Goal: Task Accomplishment & Management: Manage account settings

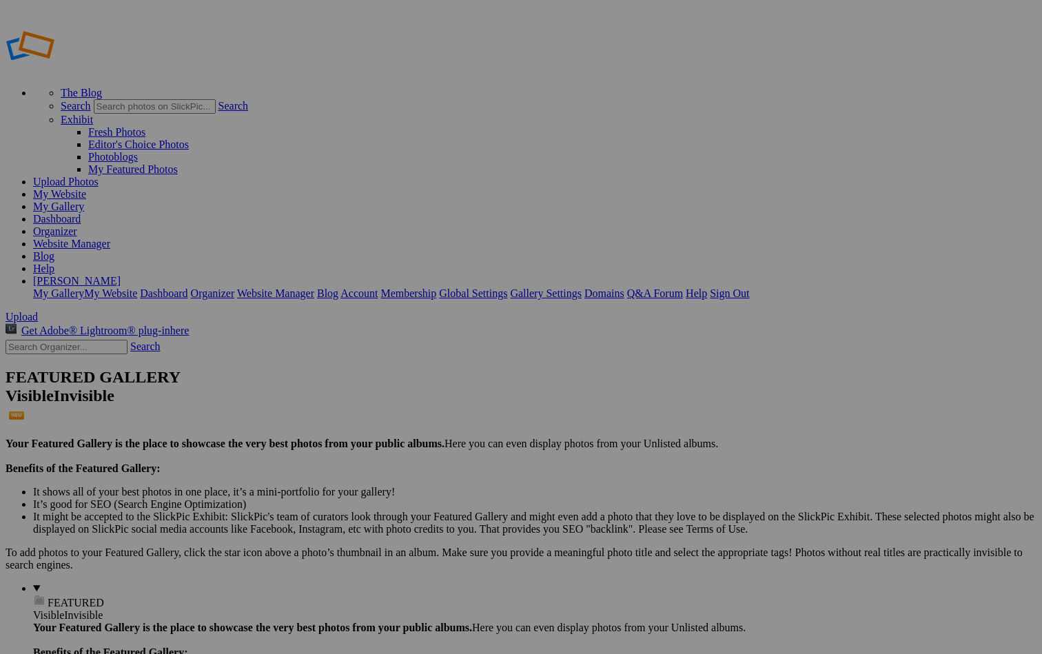
type input "Chicago-Gallery"
click at [398, 396] on span "Create" at bounding box center [383, 402] width 29 height 12
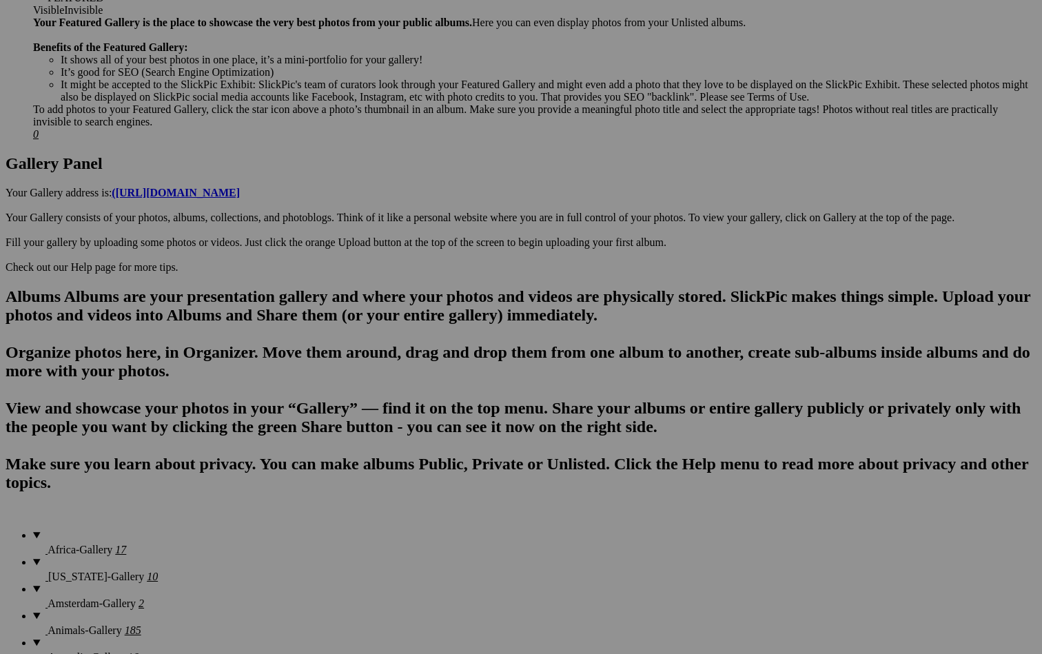
scroll to position [607, 0]
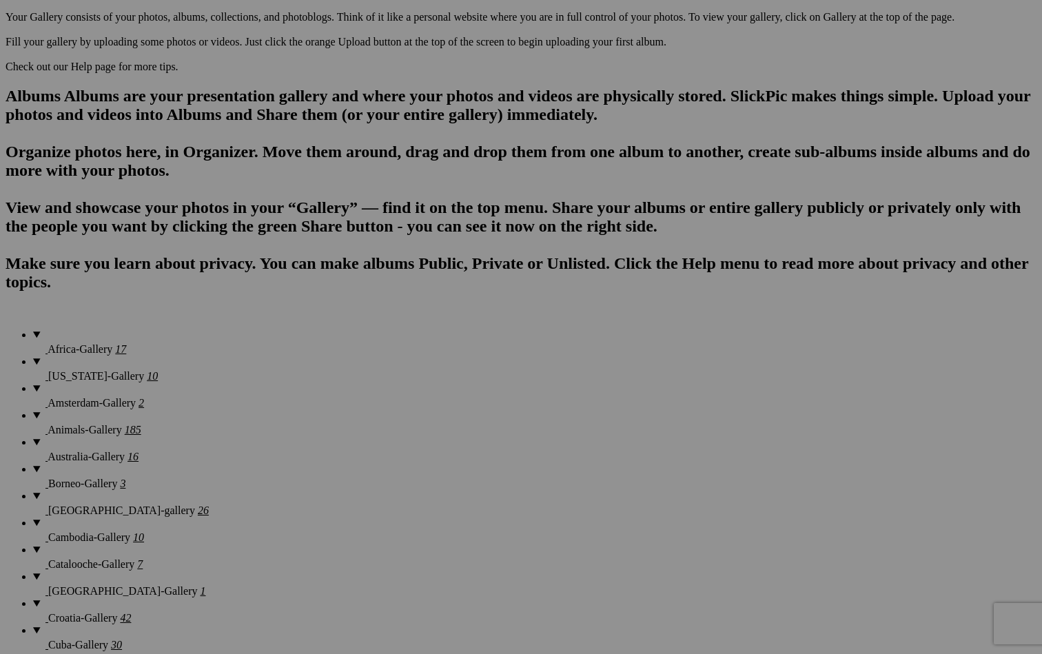
scroll to position [805, 0]
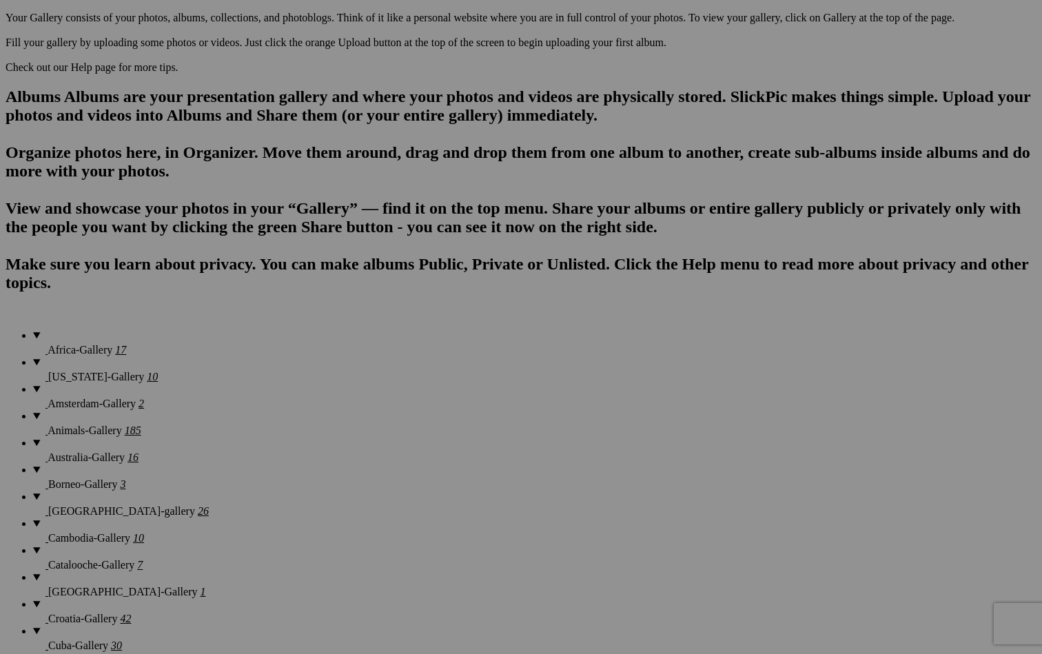
type input "[GEOGRAPHIC_DATA]"
click at [398, 396] on span "Create" at bounding box center [383, 402] width 29 height 12
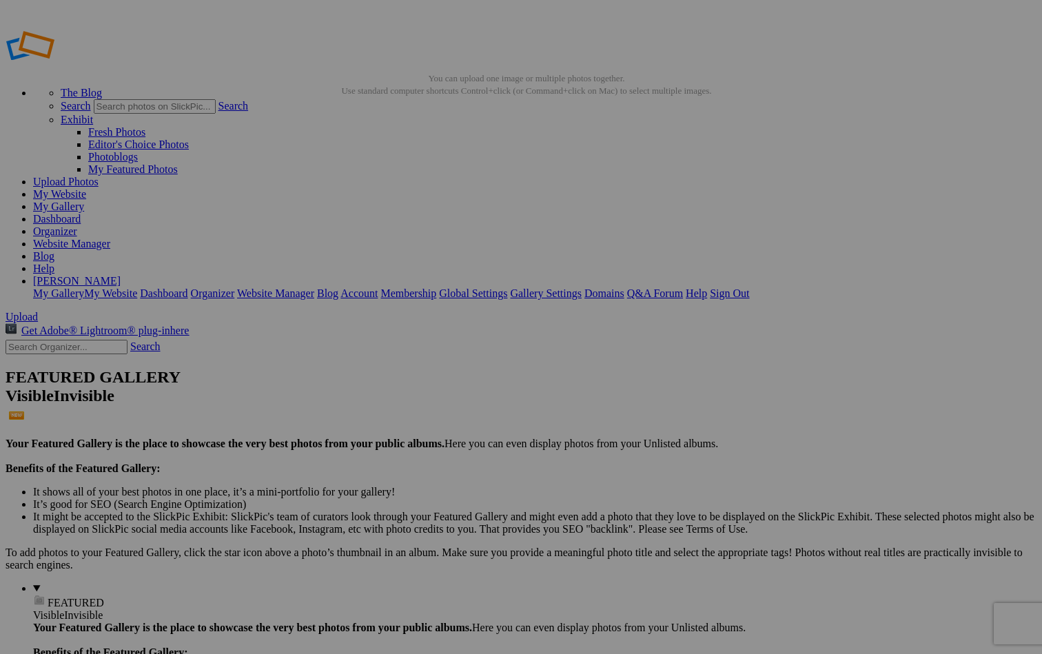
scroll to position [0, 0]
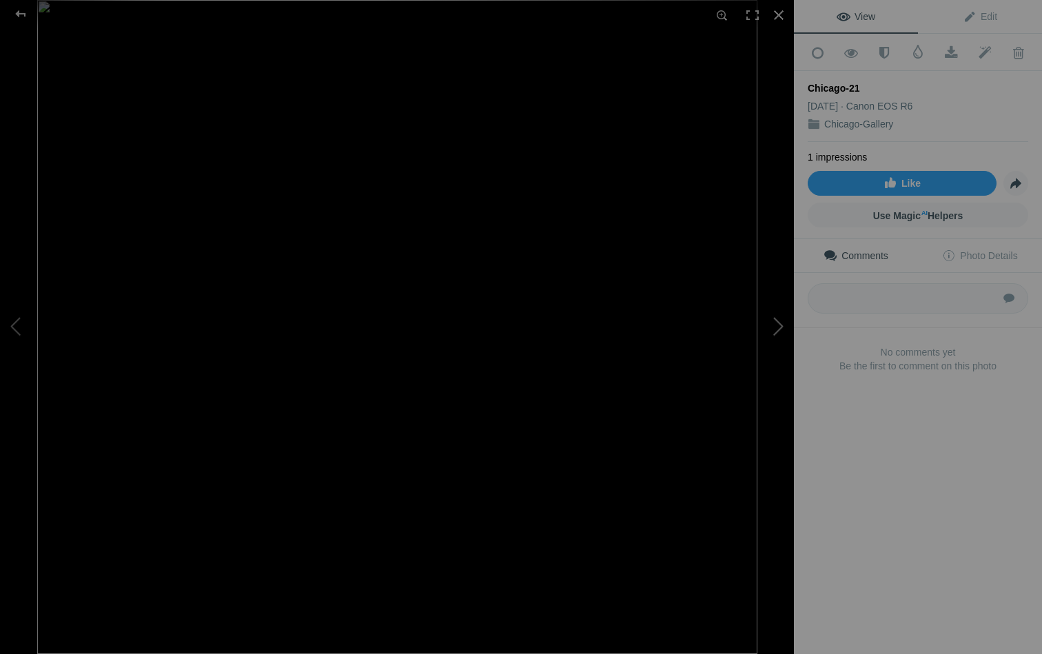
click at [778, 325] on button at bounding box center [742, 328] width 103 height 236
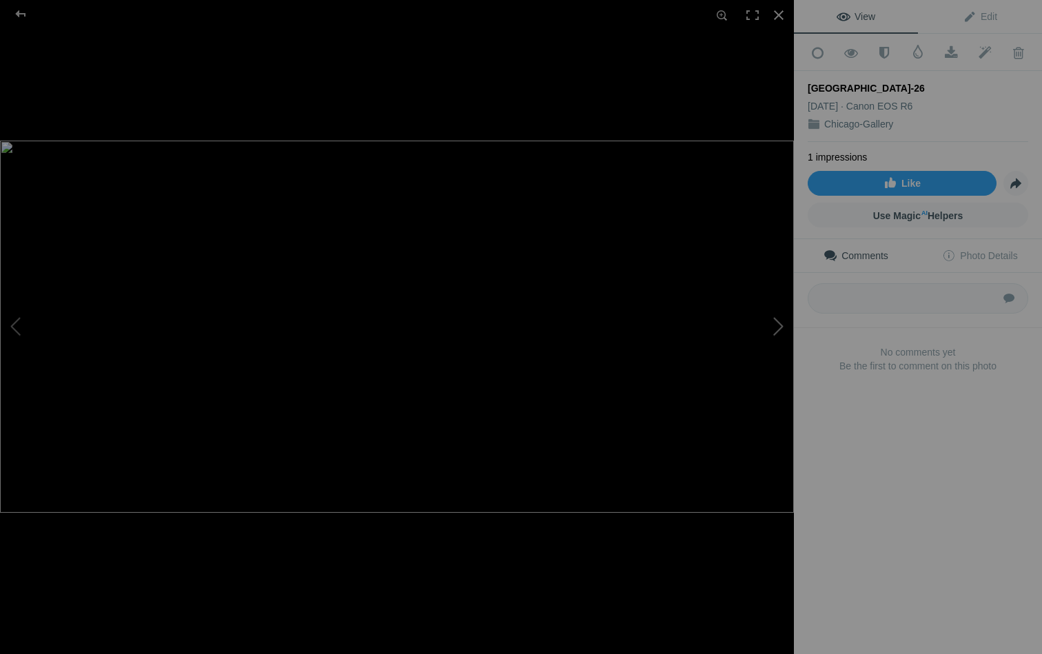
click at [778, 321] on button at bounding box center [742, 328] width 103 height 236
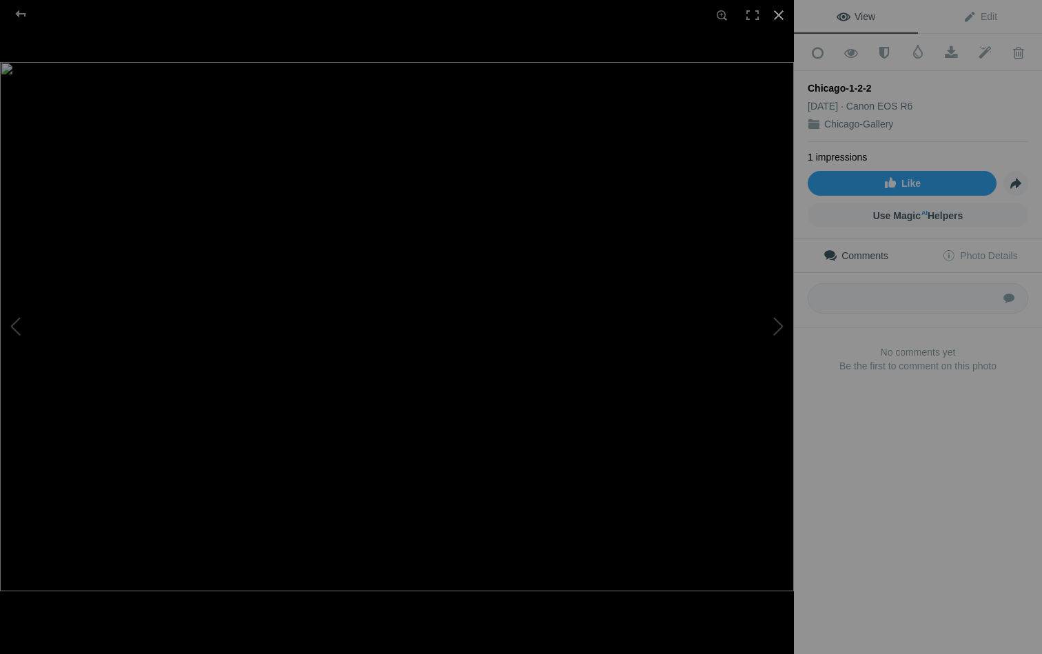
click at [776, 10] on div at bounding box center [779, 15] width 30 height 30
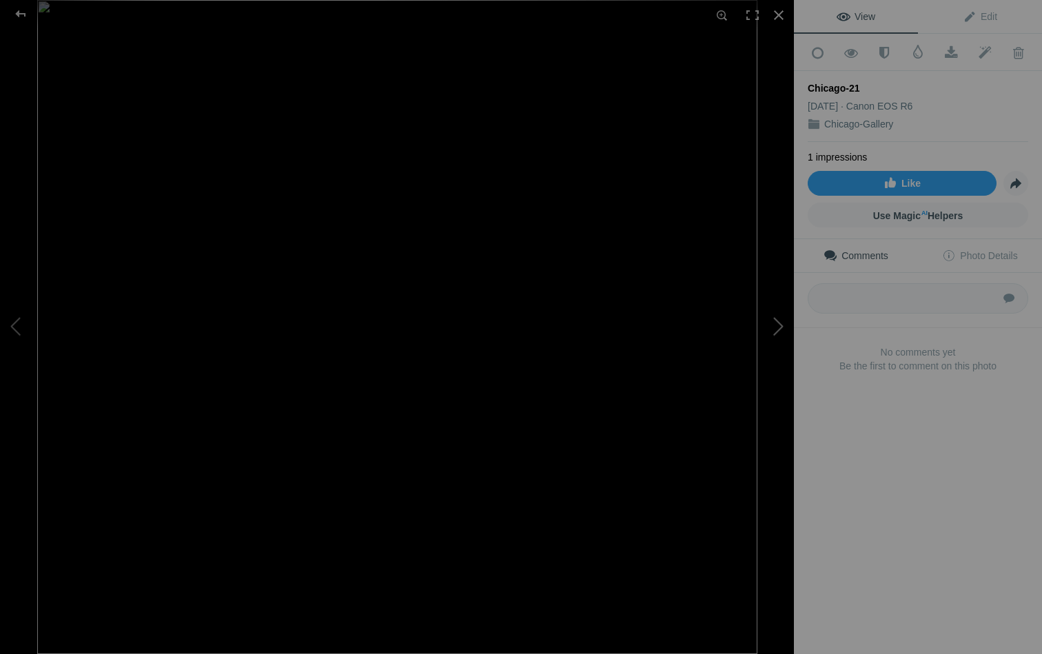
click at [771, 320] on button at bounding box center [742, 328] width 103 height 236
click at [777, 11] on div at bounding box center [779, 15] width 30 height 30
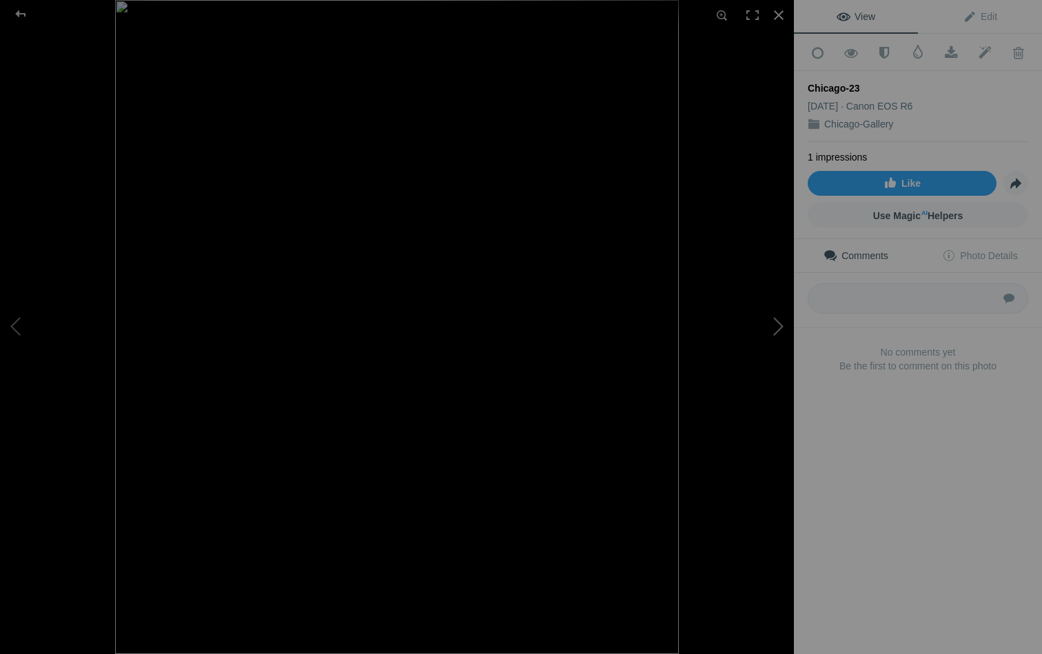
click at [779, 323] on button at bounding box center [742, 328] width 103 height 236
click at [780, 13] on div at bounding box center [779, 15] width 30 height 30
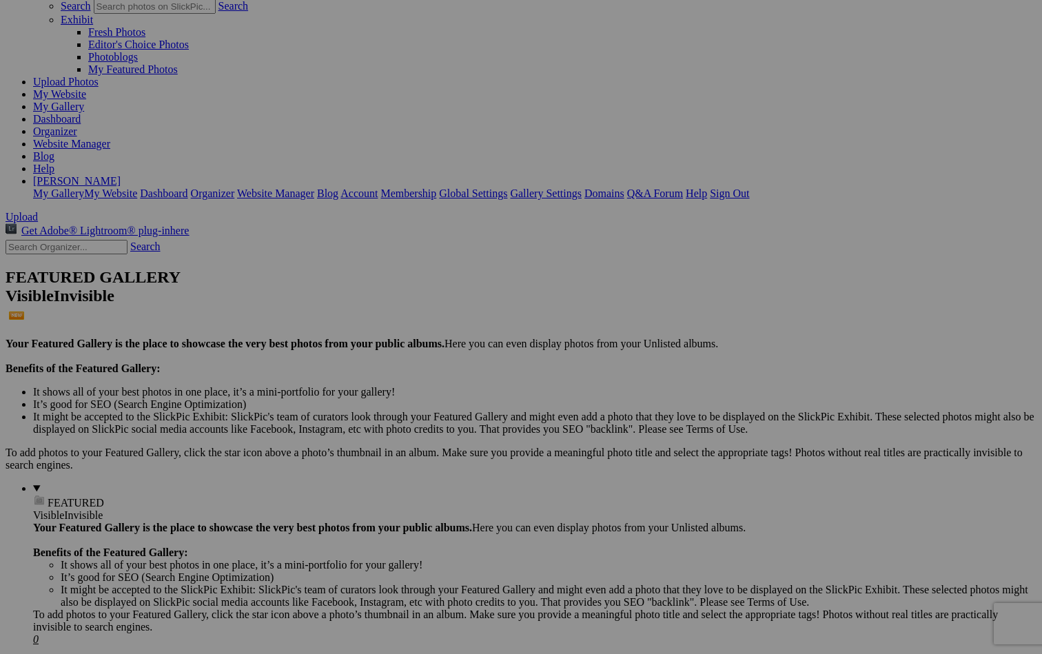
scroll to position [107, 0]
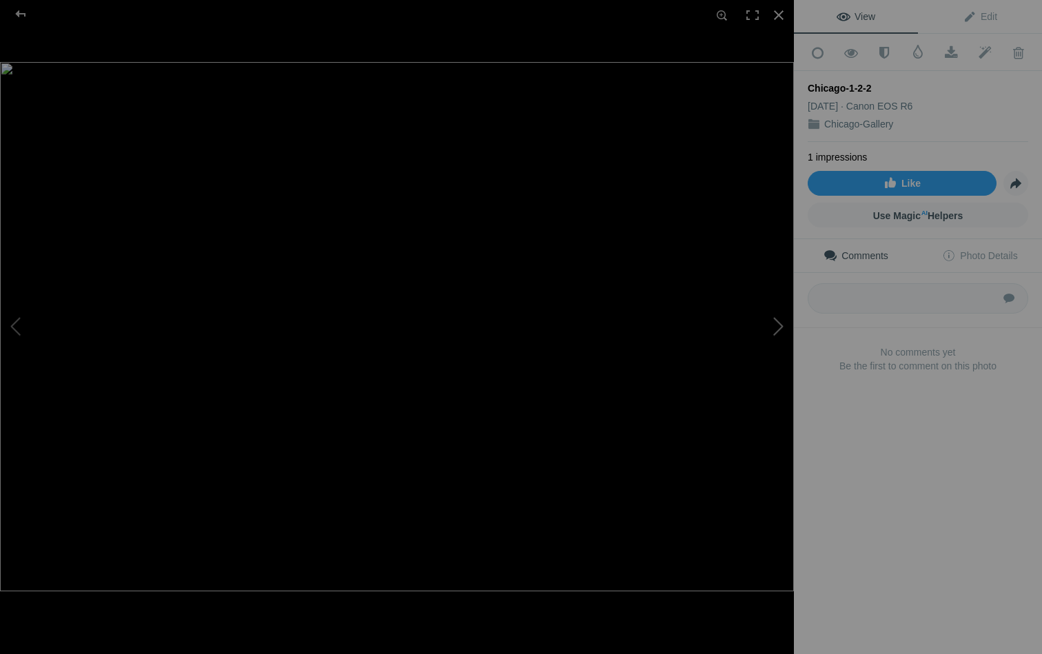
click at [791, 275] on button at bounding box center [742, 328] width 103 height 236
click at [780, 315] on button at bounding box center [742, 328] width 103 height 236
click at [19, 325] on button at bounding box center [51, 328] width 103 height 236
click at [780, 16] on div at bounding box center [779, 15] width 30 height 30
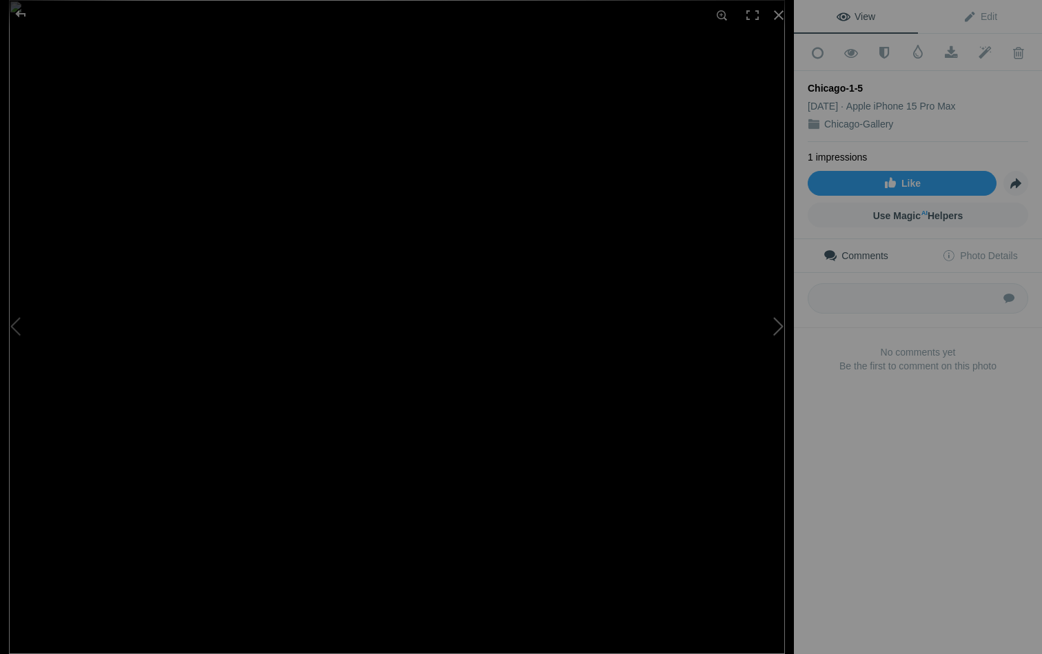
click at [783, 325] on button at bounding box center [742, 328] width 103 height 236
click at [778, 14] on div at bounding box center [779, 15] width 30 height 30
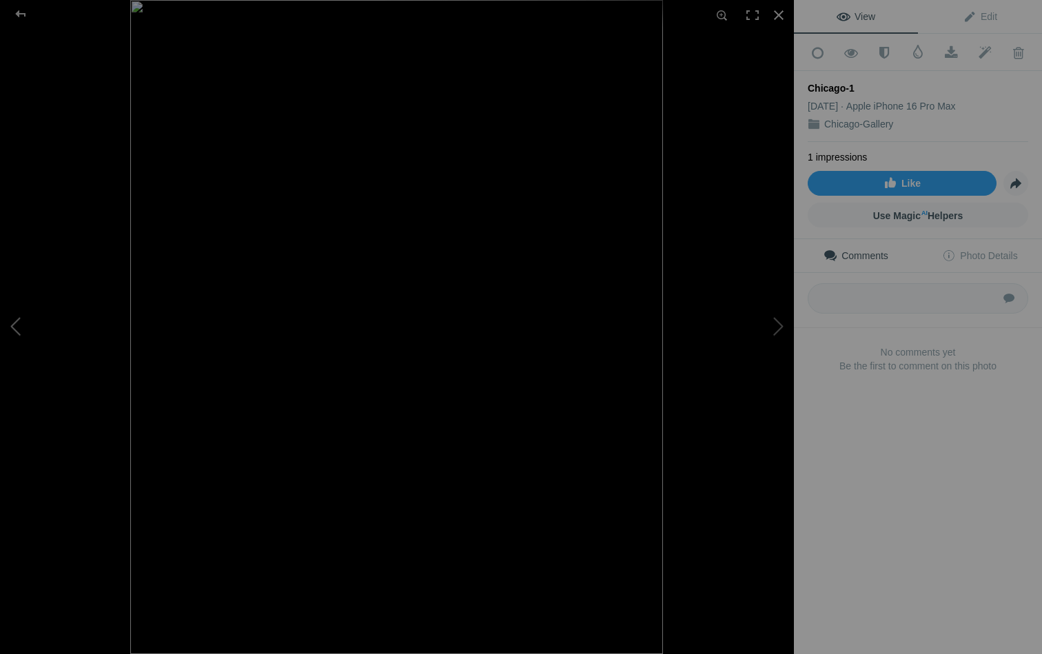
click at [29, 325] on button at bounding box center [51, 328] width 103 height 236
click at [778, 21] on div at bounding box center [779, 15] width 30 height 30
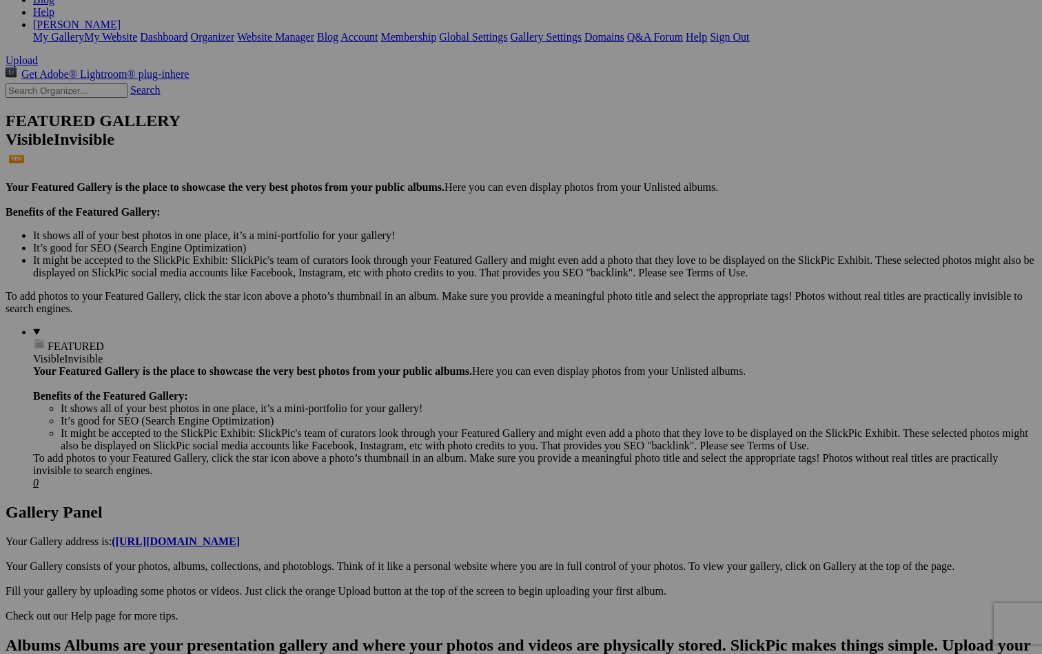
scroll to position [265, 0]
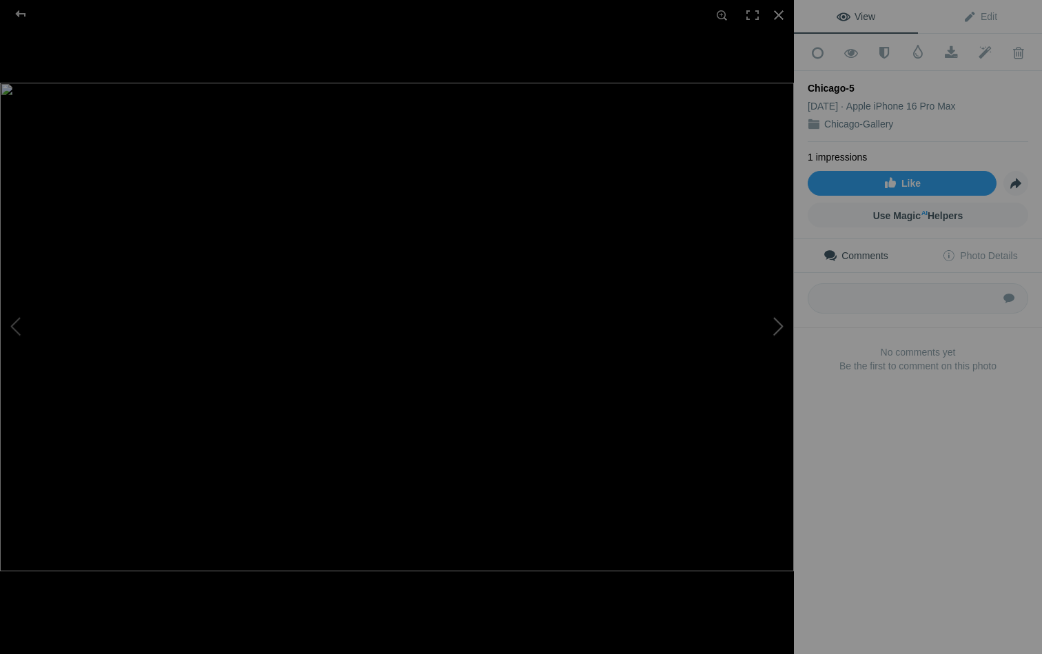
click at [781, 321] on button at bounding box center [742, 328] width 103 height 236
click at [16, 326] on button at bounding box center [51, 328] width 103 height 236
click at [780, 325] on button at bounding box center [742, 328] width 103 height 236
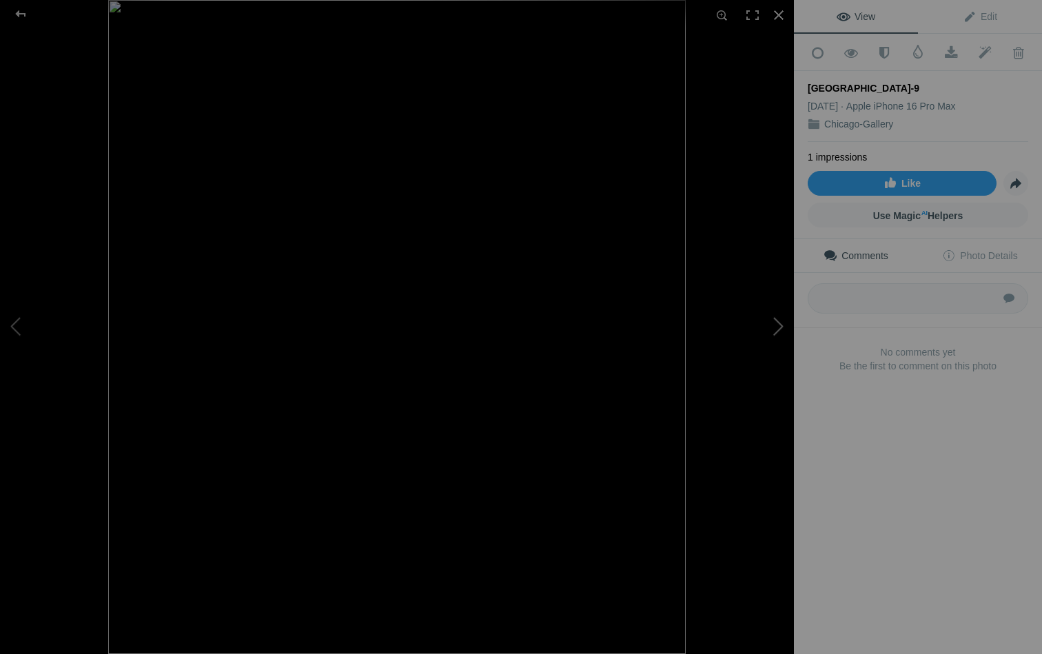
click at [780, 325] on button at bounding box center [742, 328] width 103 height 236
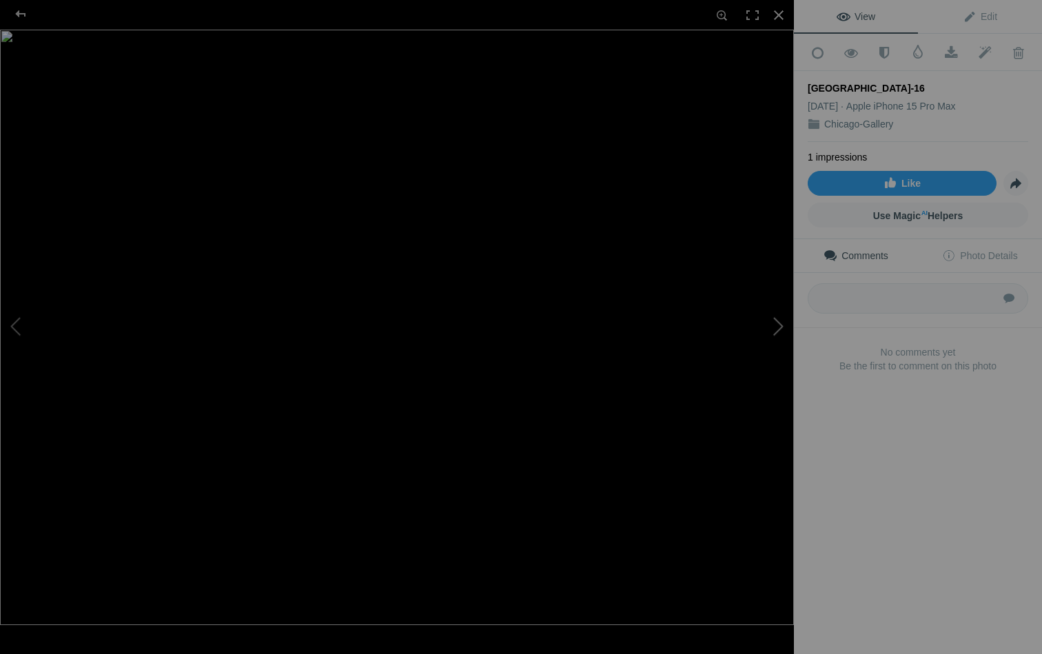
click at [780, 325] on button at bounding box center [742, 328] width 103 height 236
click at [14, 323] on button at bounding box center [51, 328] width 103 height 236
click at [780, 16] on div at bounding box center [779, 15] width 30 height 30
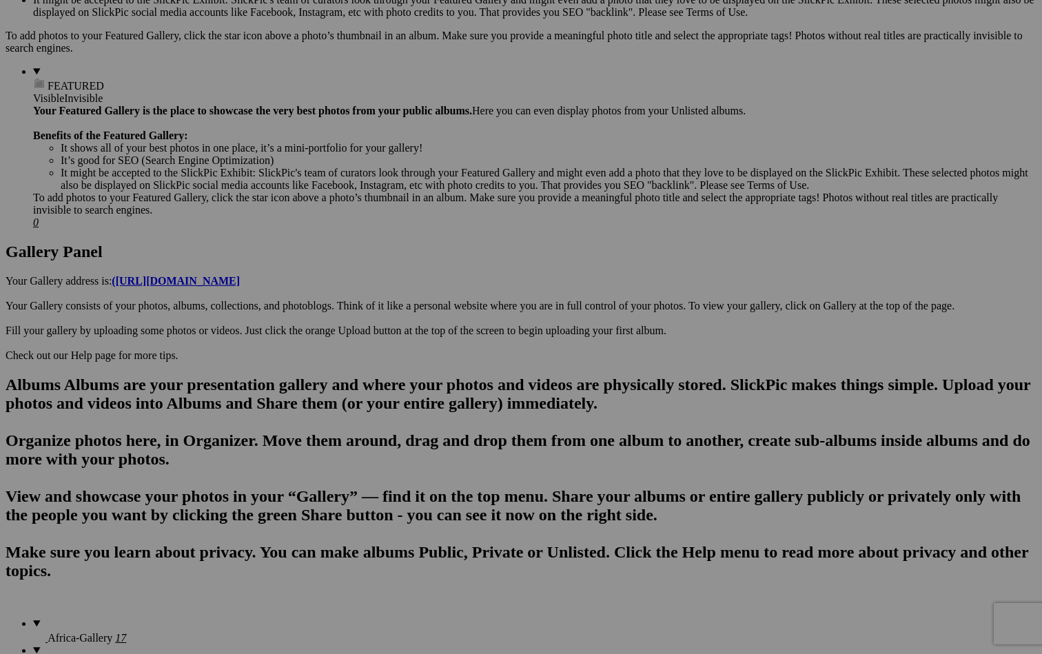
scroll to position [518, 0]
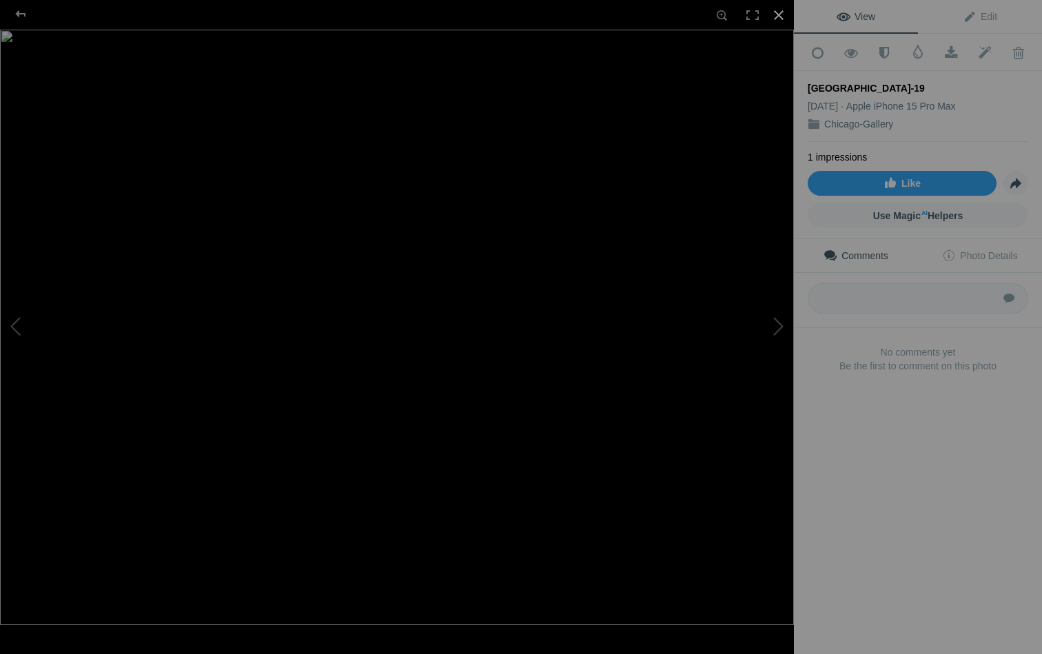
click at [780, 14] on div at bounding box center [779, 15] width 30 height 30
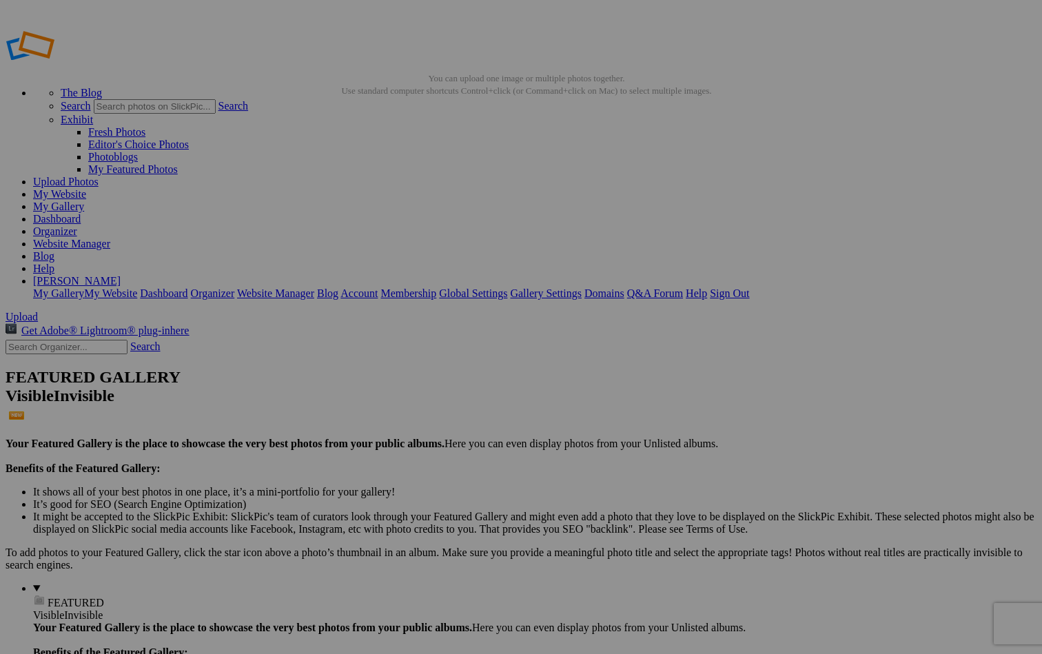
scroll to position [0, 0]
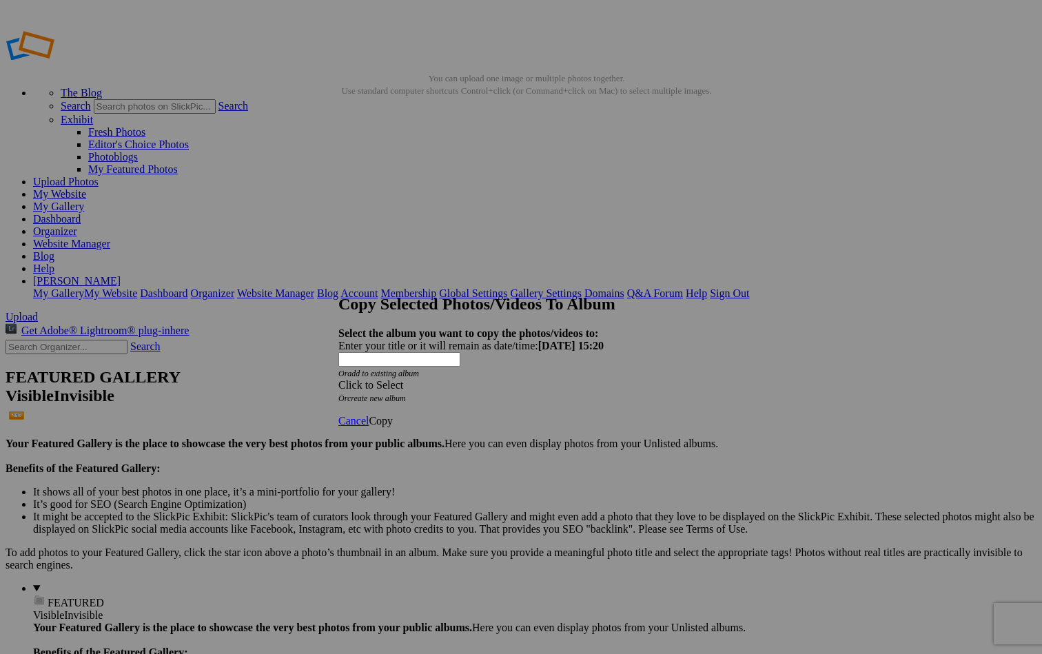
click at [518, 379] on div "Click to Select" at bounding box center [520, 385] width 365 height 12
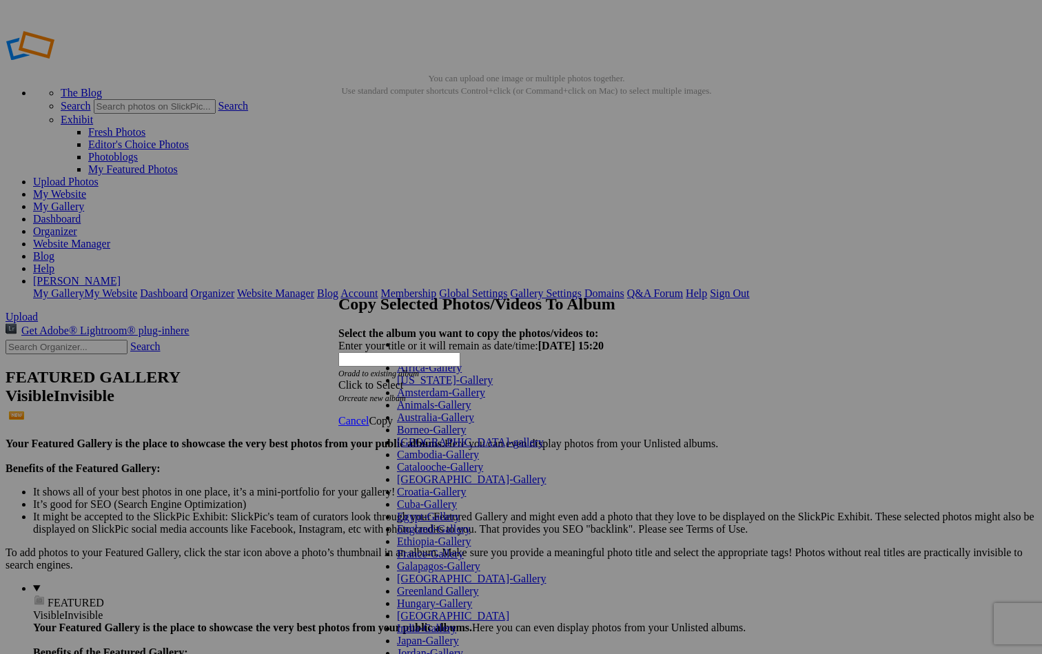
click at [485, 398] on link "Amsterdam-Gallery" at bounding box center [441, 393] width 88 height 12
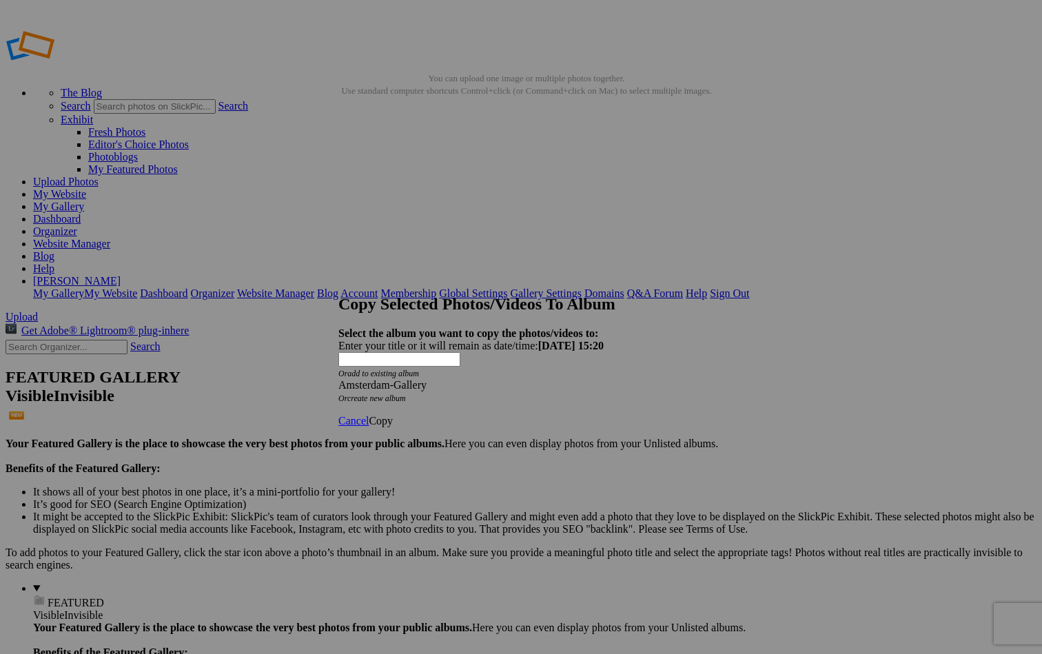
click at [549, 327] on strong "Select the album you want to copy the photos/videos to:" at bounding box center [468, 333] width 260 height 12
click at [338, 379] on span at bounding box center [338, 385] width 0 height 12
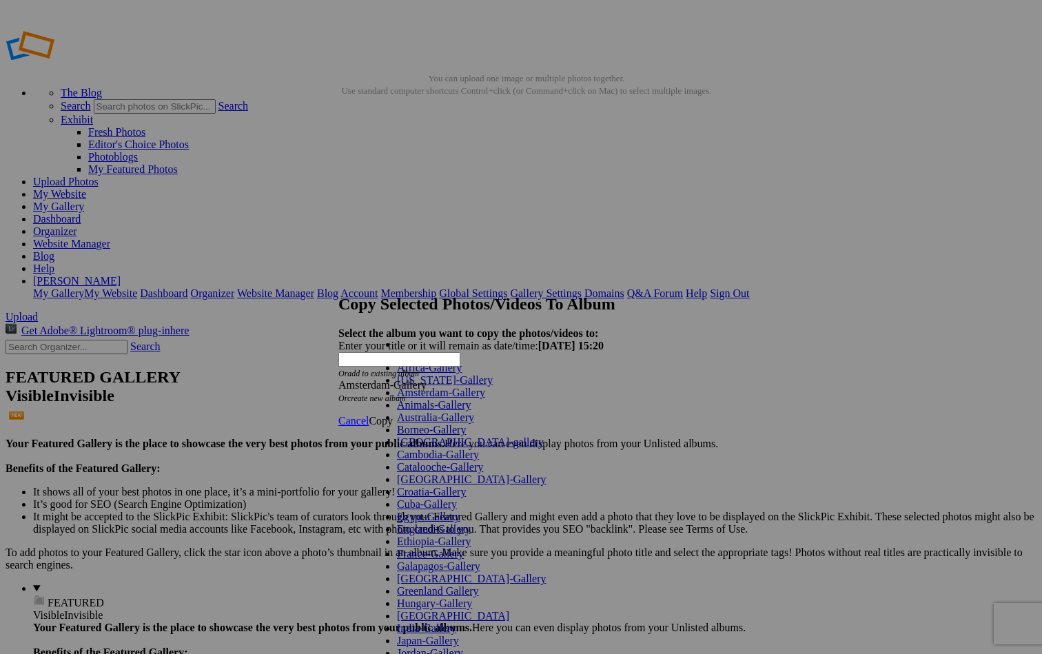
scroll to position [703, 0]
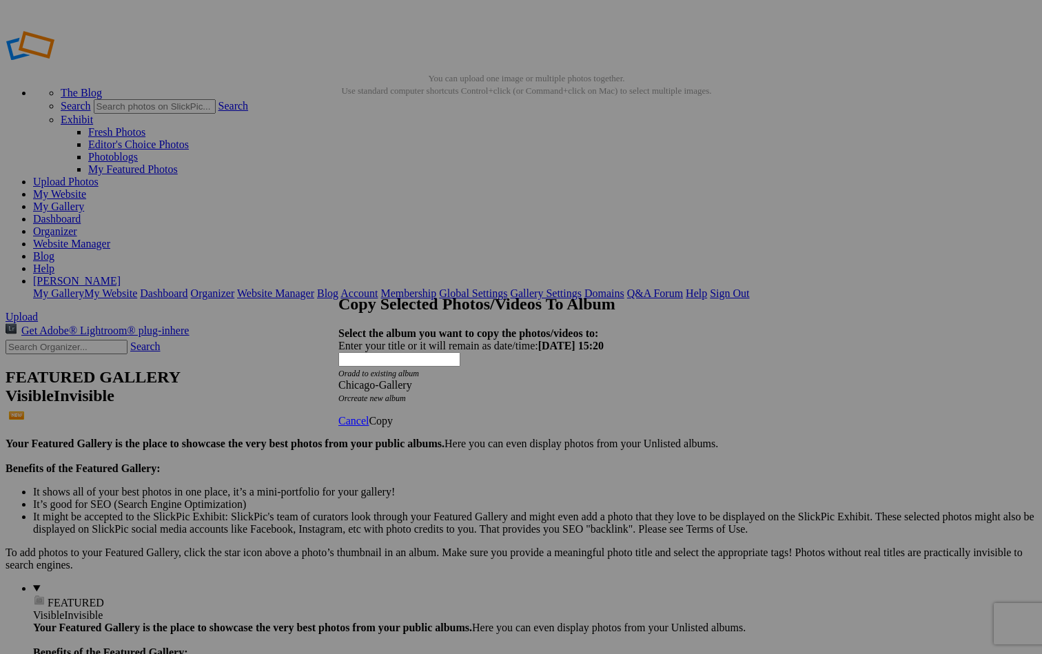
click at [338, 379] on span at bounding box center [338, 385] width 0 height 12
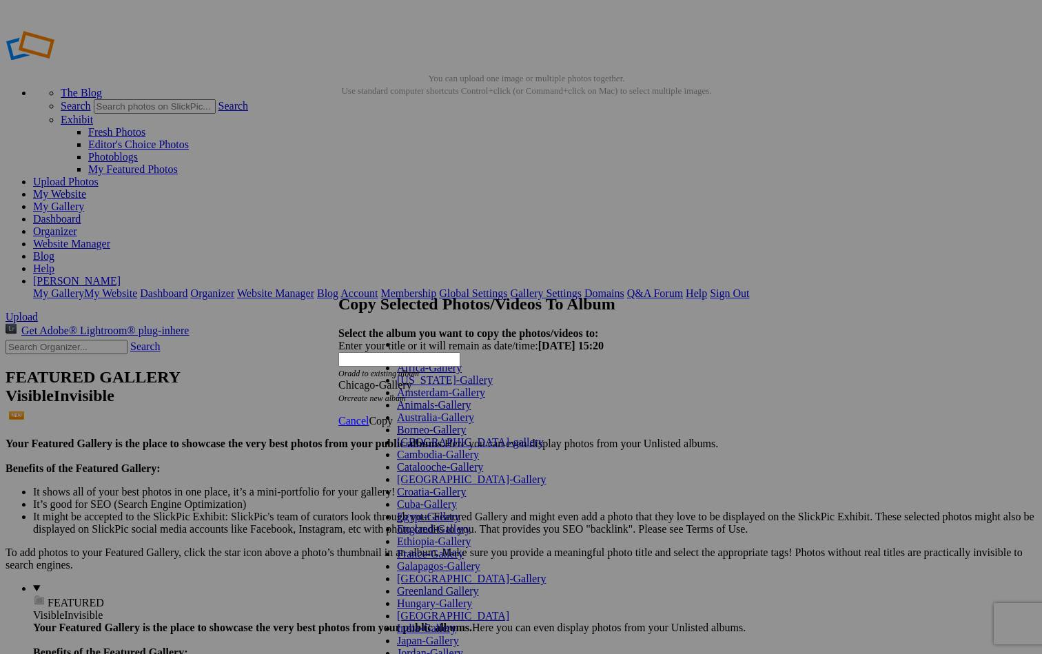
scroll to position [609, 0]
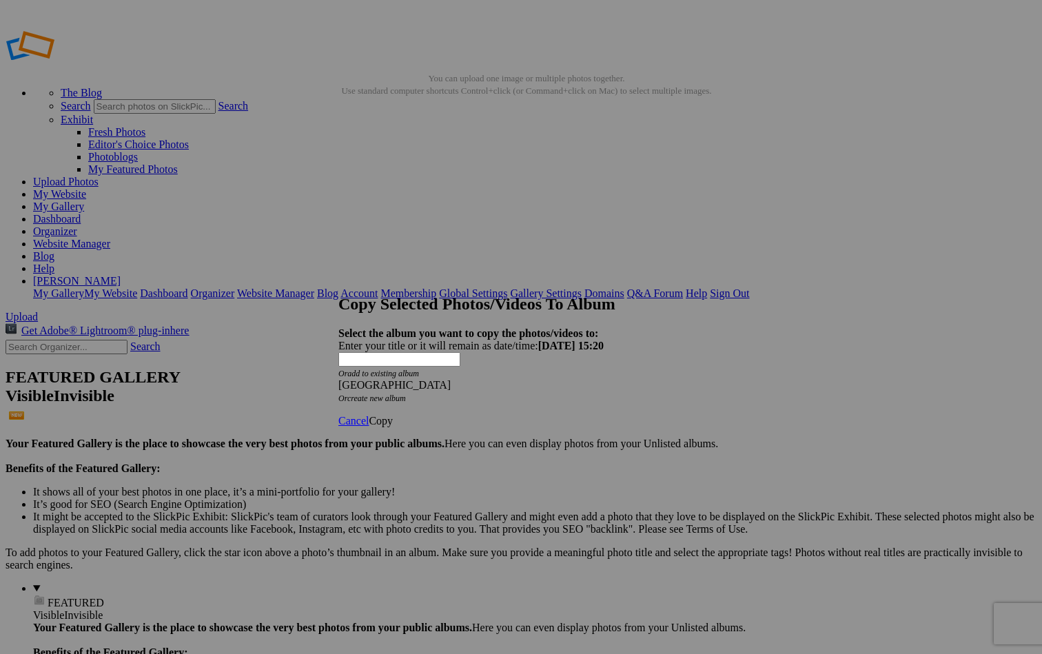
click at [393, 415] on span "Copy" at bounding box center [381, 421] width 24 height 12
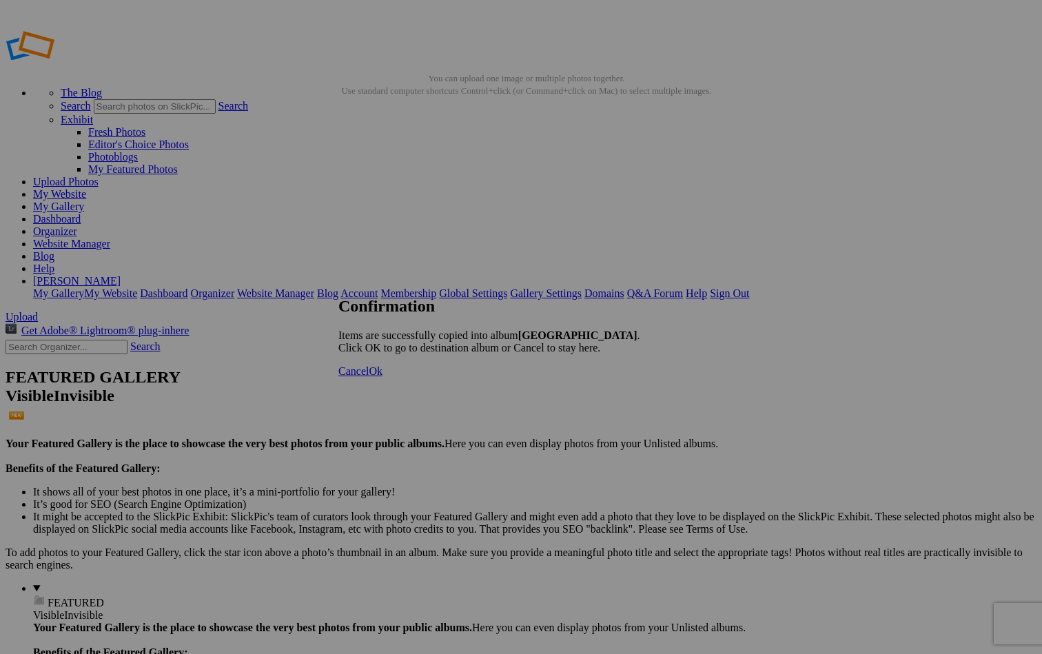
scroll to position [700, 0]
click at [369, 377] on span "Cancel" at bounding box center [353, 371] width 30 height 12
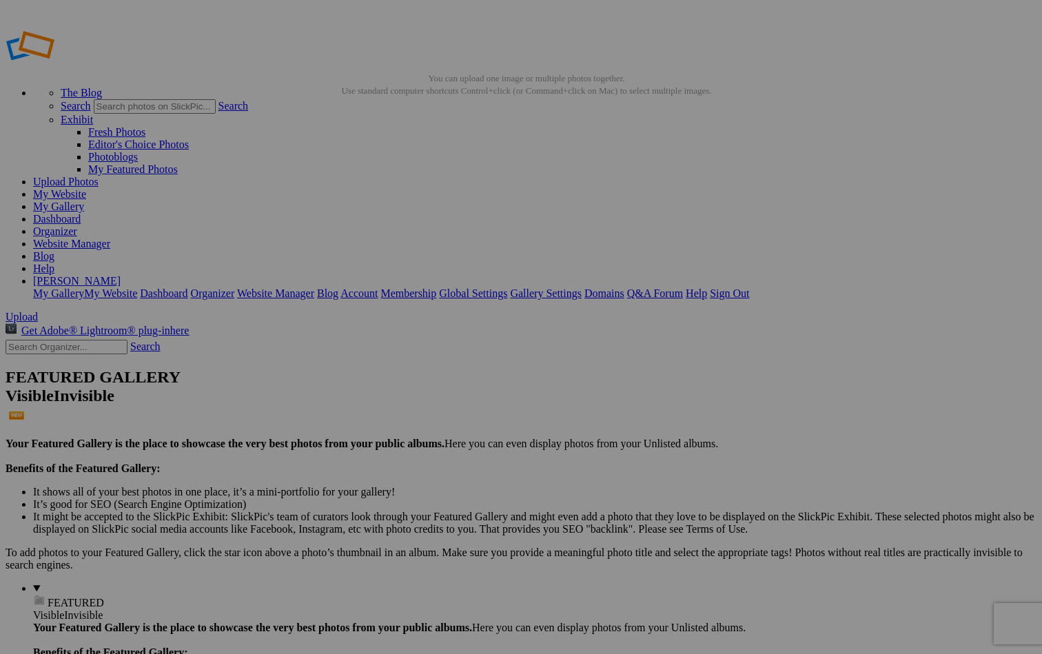
scroll to position [363, 0]
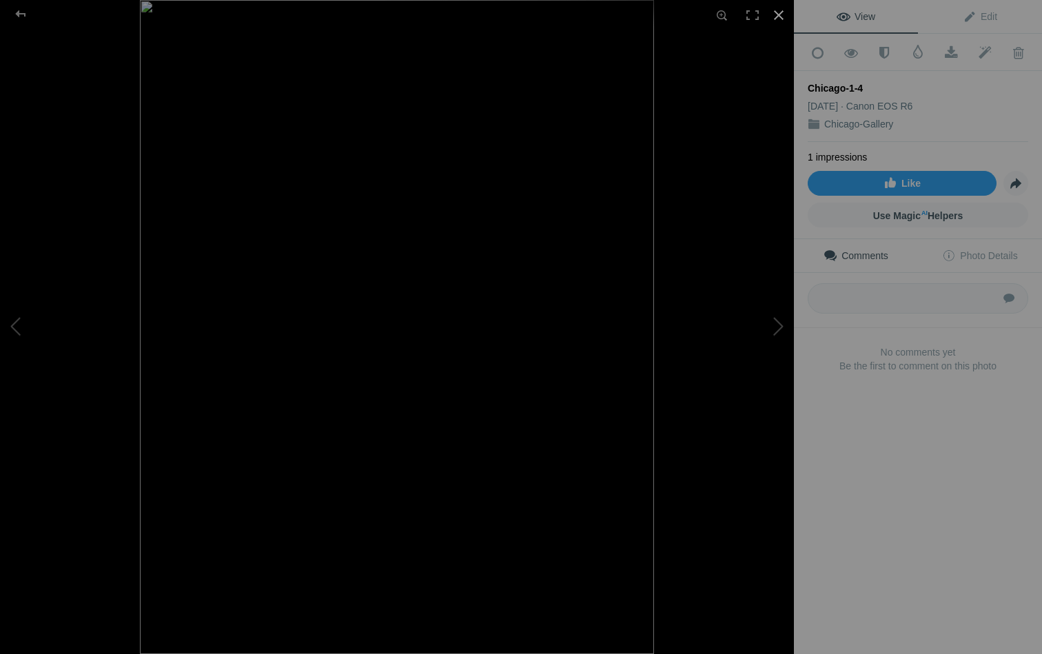
click at [778, 17] on div at bounding box center [779, 15] width 30 height 30
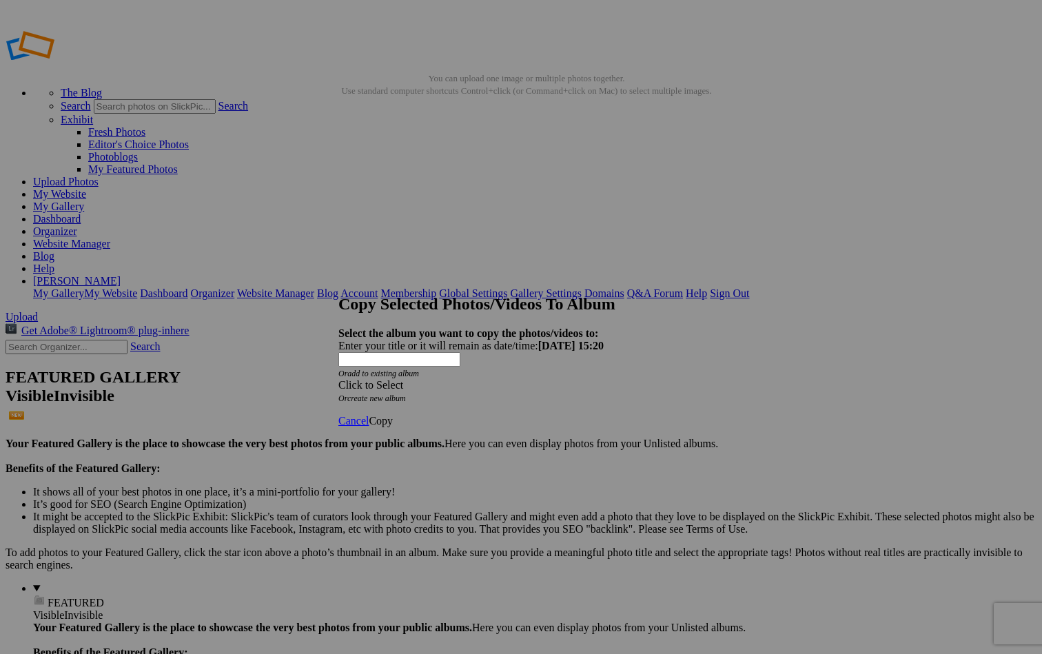
click at [338, 379] on span at bounding box center [338, 385] width 0 height 12
click at [393, 415] on span "Copy" at bounding box center [381, 421] width 24 height 12
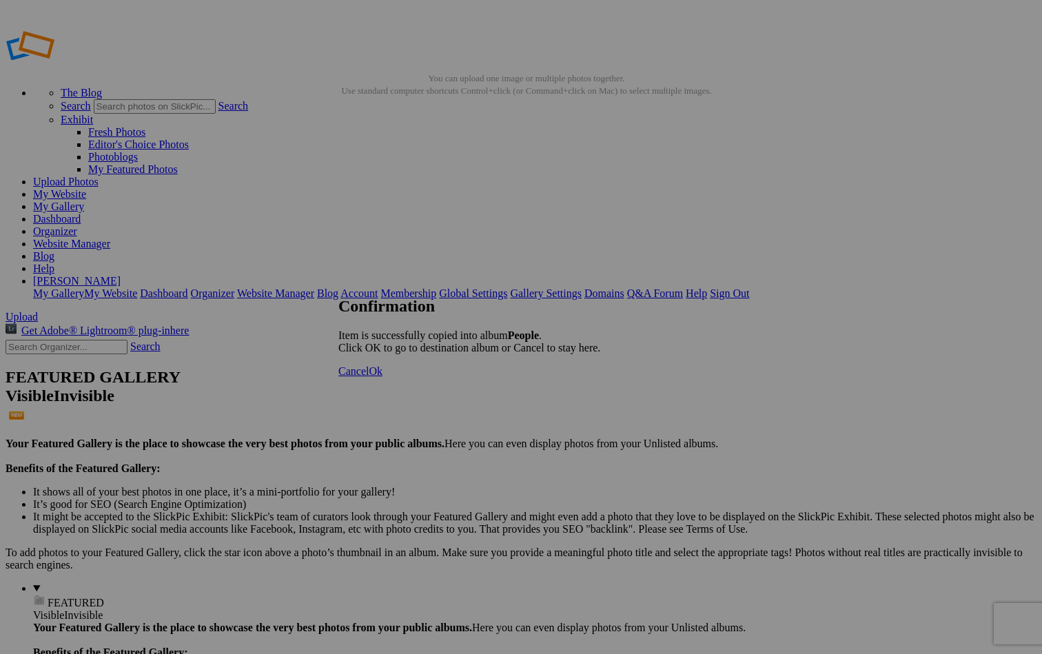
click at [369, 377] on span "Cancel" at bounding box center [353, 371] width 30 height 12
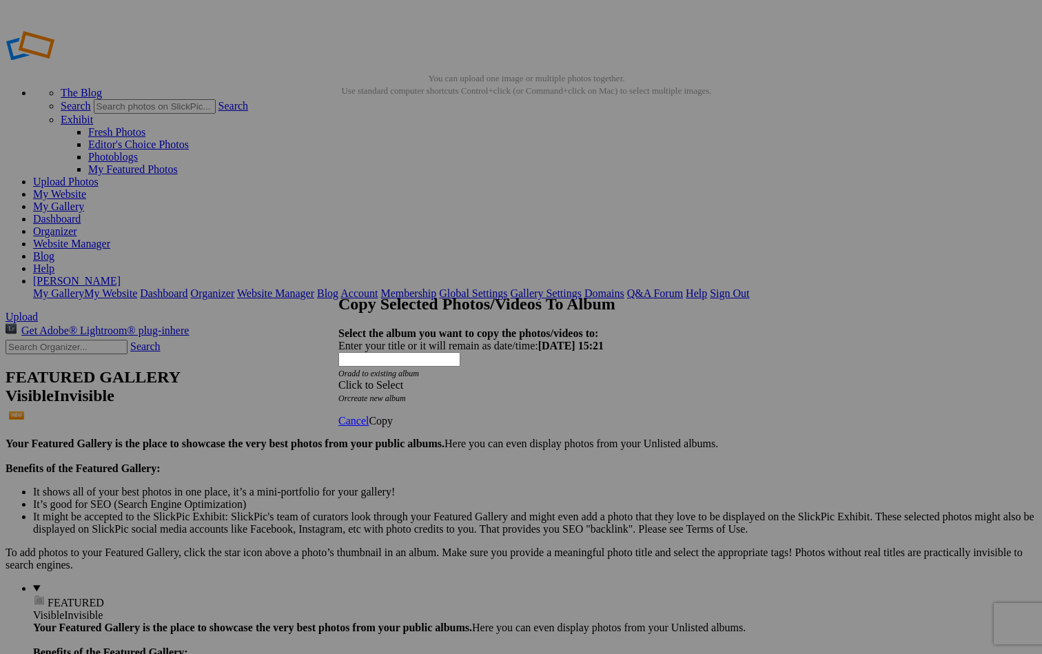
click at [488, 379] on div "Click to Select" at bounding box center [520, 385] width 365 height 12
click at [393, 415] on span "Copy" at bounding box center [381, 421] width 24 height 12
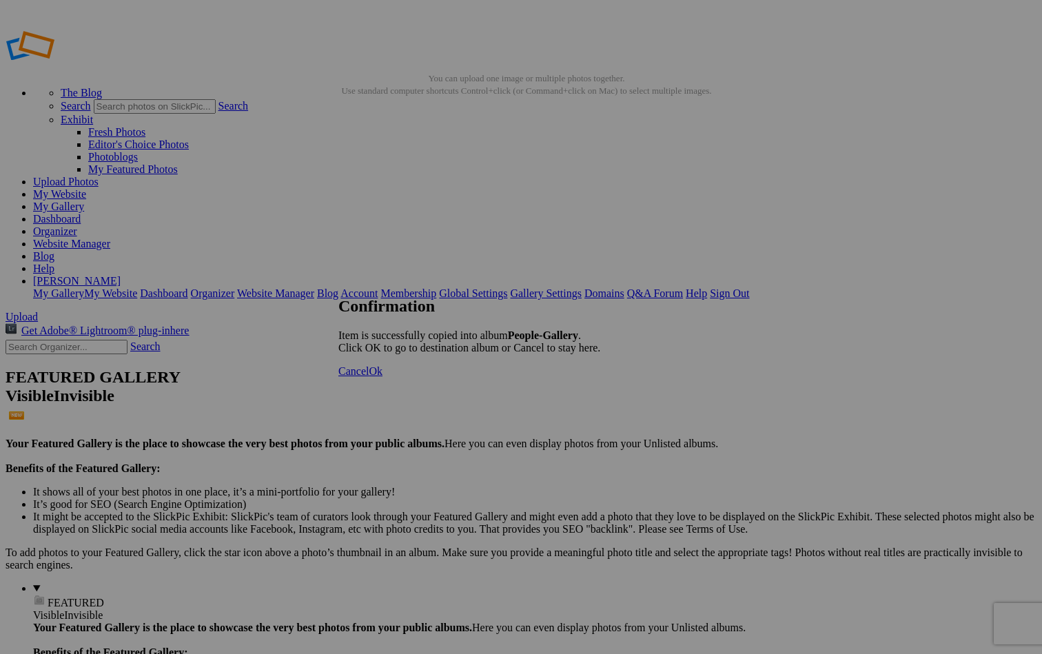
click at [369, 377] on span "Cancel" at bounding box center [353, 371] width 30 height 12
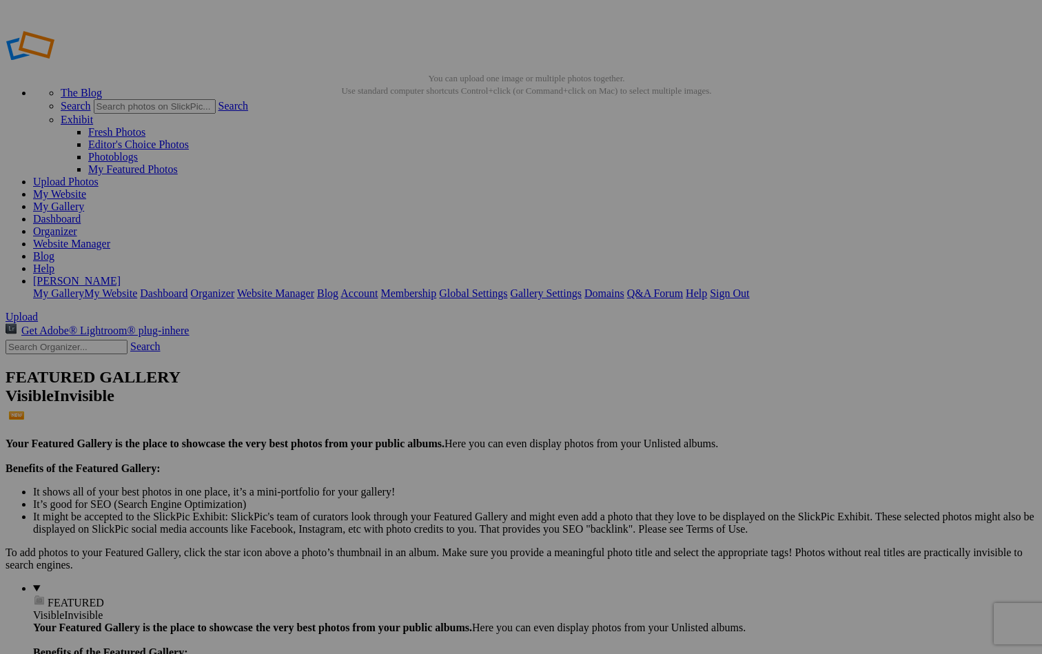
scroll to position [73, 0]
click at [81, 213] on link "Dashboard" at bounding box center [57, 219] width 48 height 12
click at [110, 238] on link "Website Manager" at bounding box center [71, 244] width 77 height 12
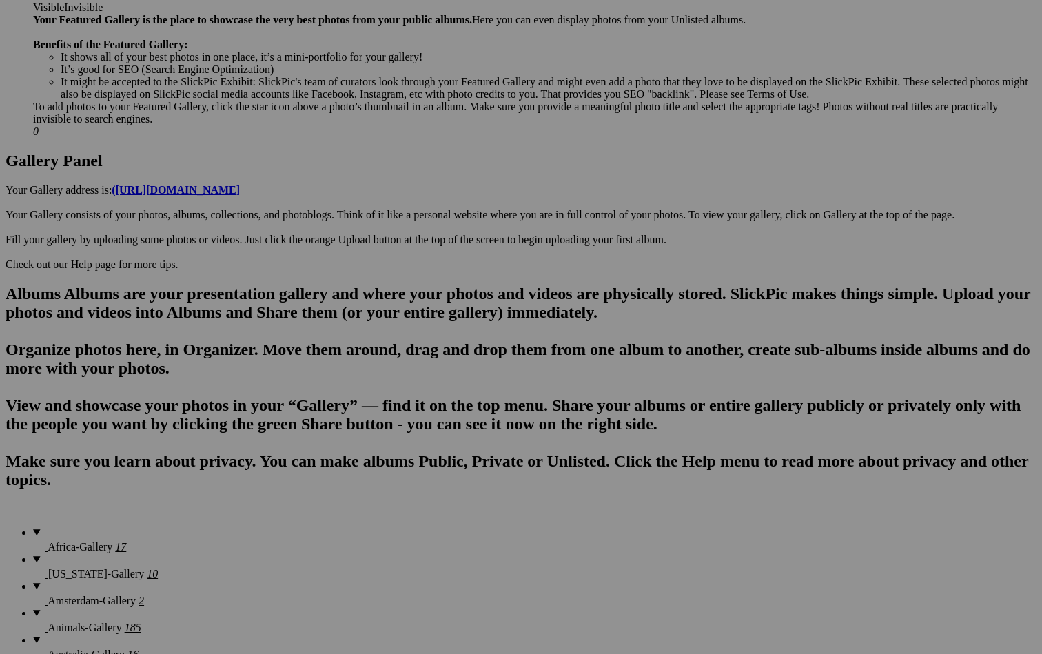
scroll to position [611, 0]
